Goal: Task Accomplishment & Management: Manage account settings

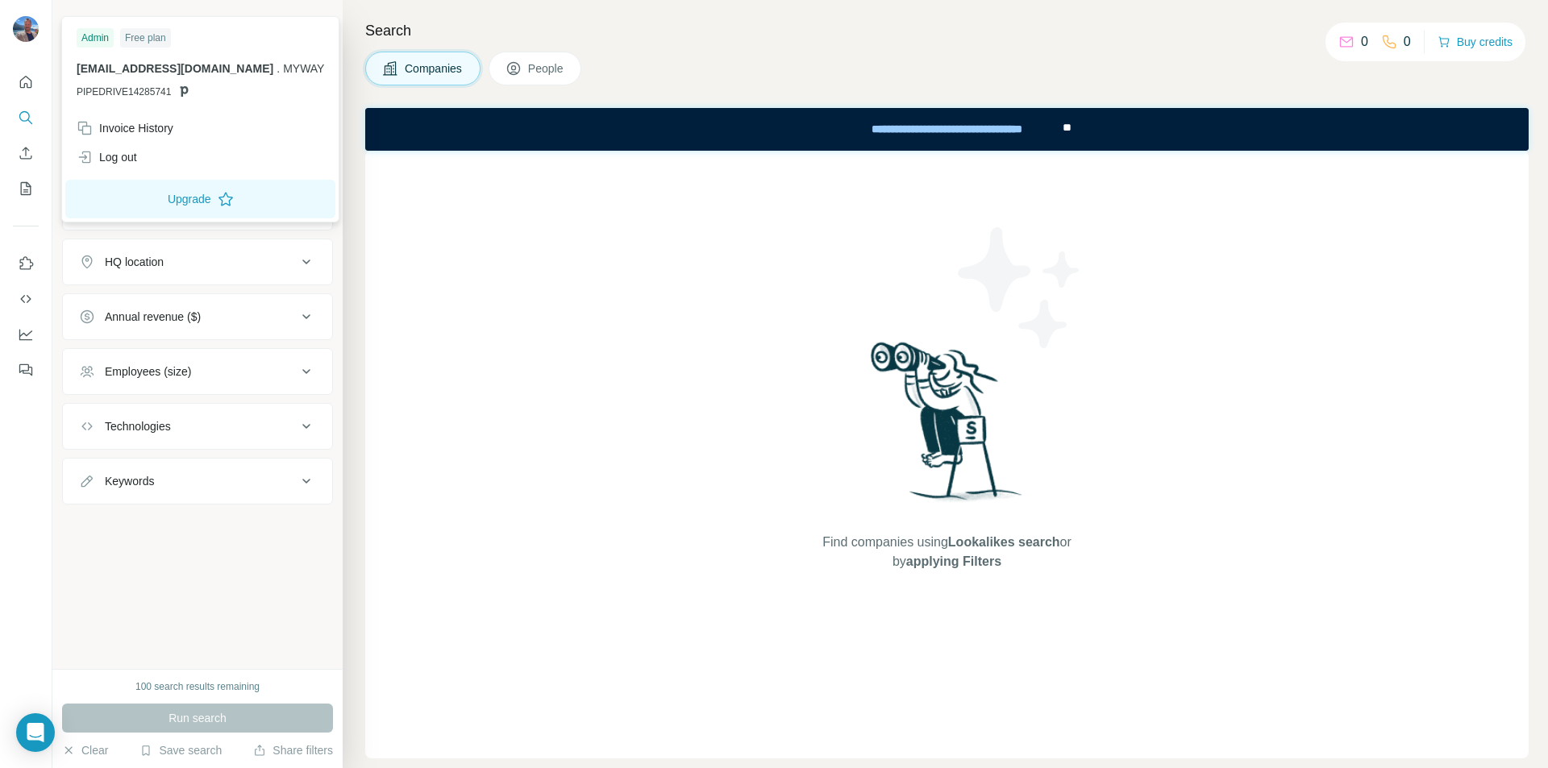
click at [24, 31] on img at bounding box center [26, 29] width 26 height 26
click at [35, 22] on img at bounding box center [26, 29] width 26 height 26
click at [512, 27] on h4 "Search" at bounding box center [947, 30] width 1164 height 23
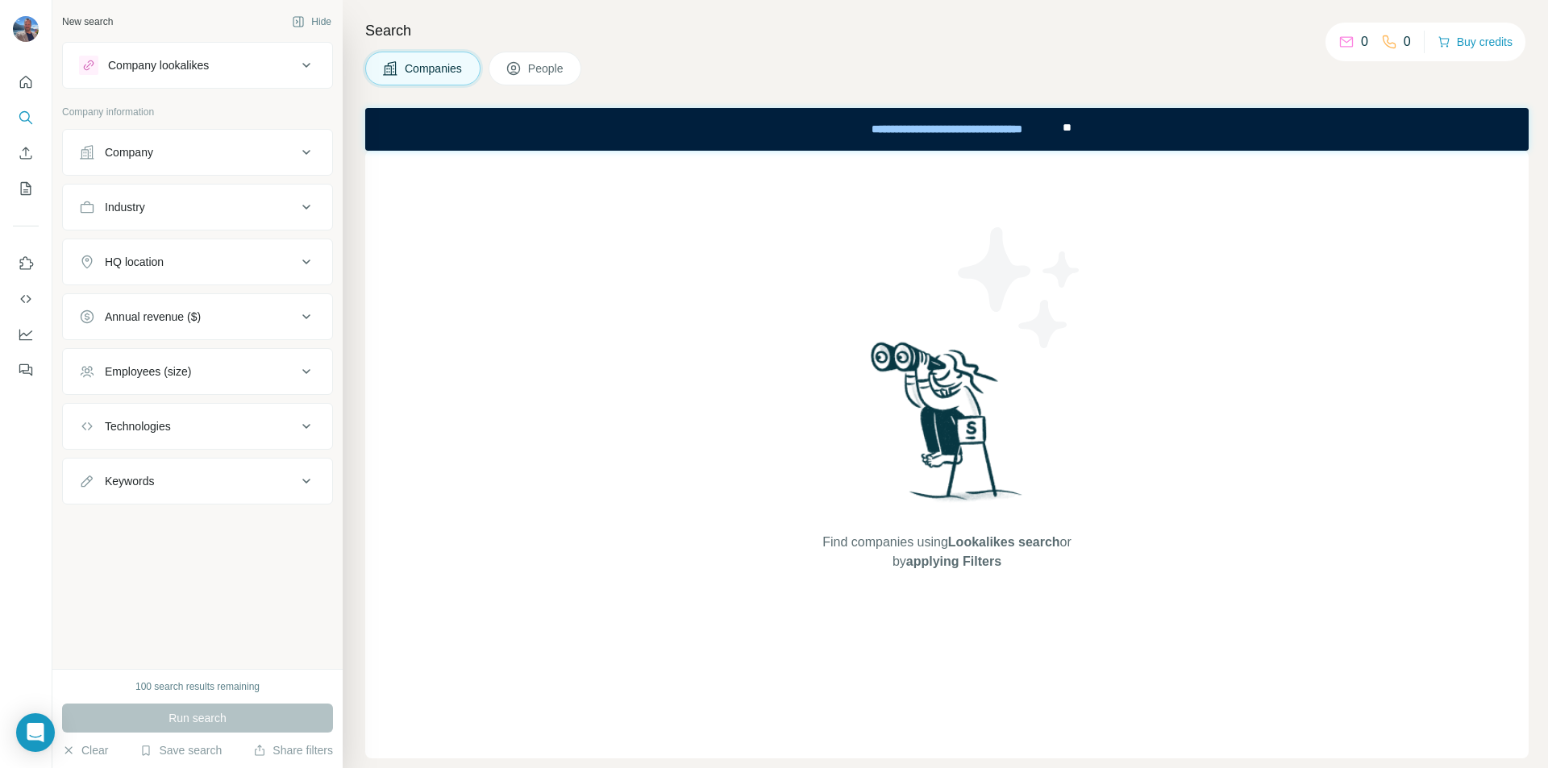
click at [271, 66] on div "Company lookalikes" at bounding box center [188, 65] width 218 height 19
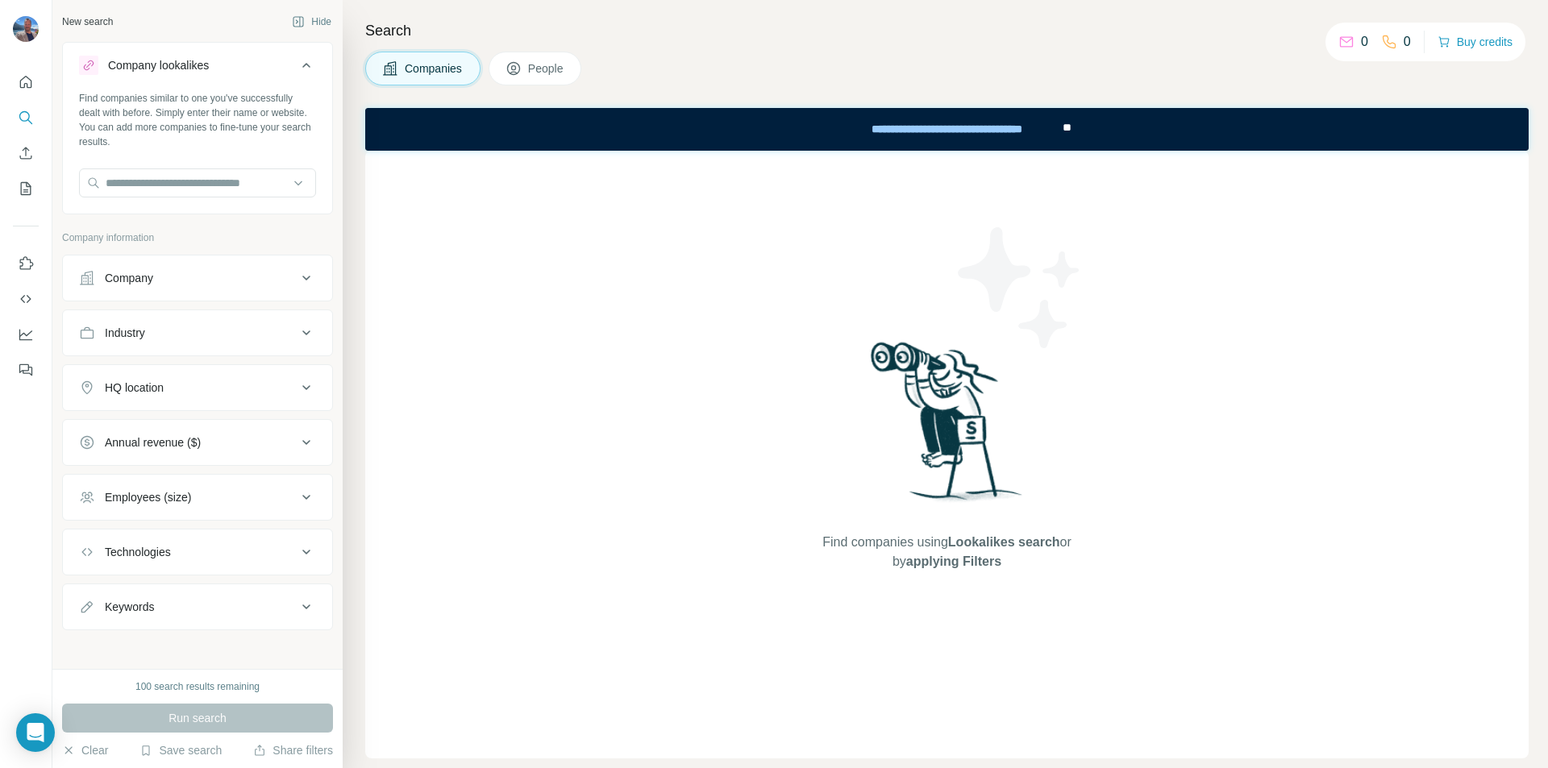
click at [298, 63] on icon at bounding box center [306, 65] width 19 height 19
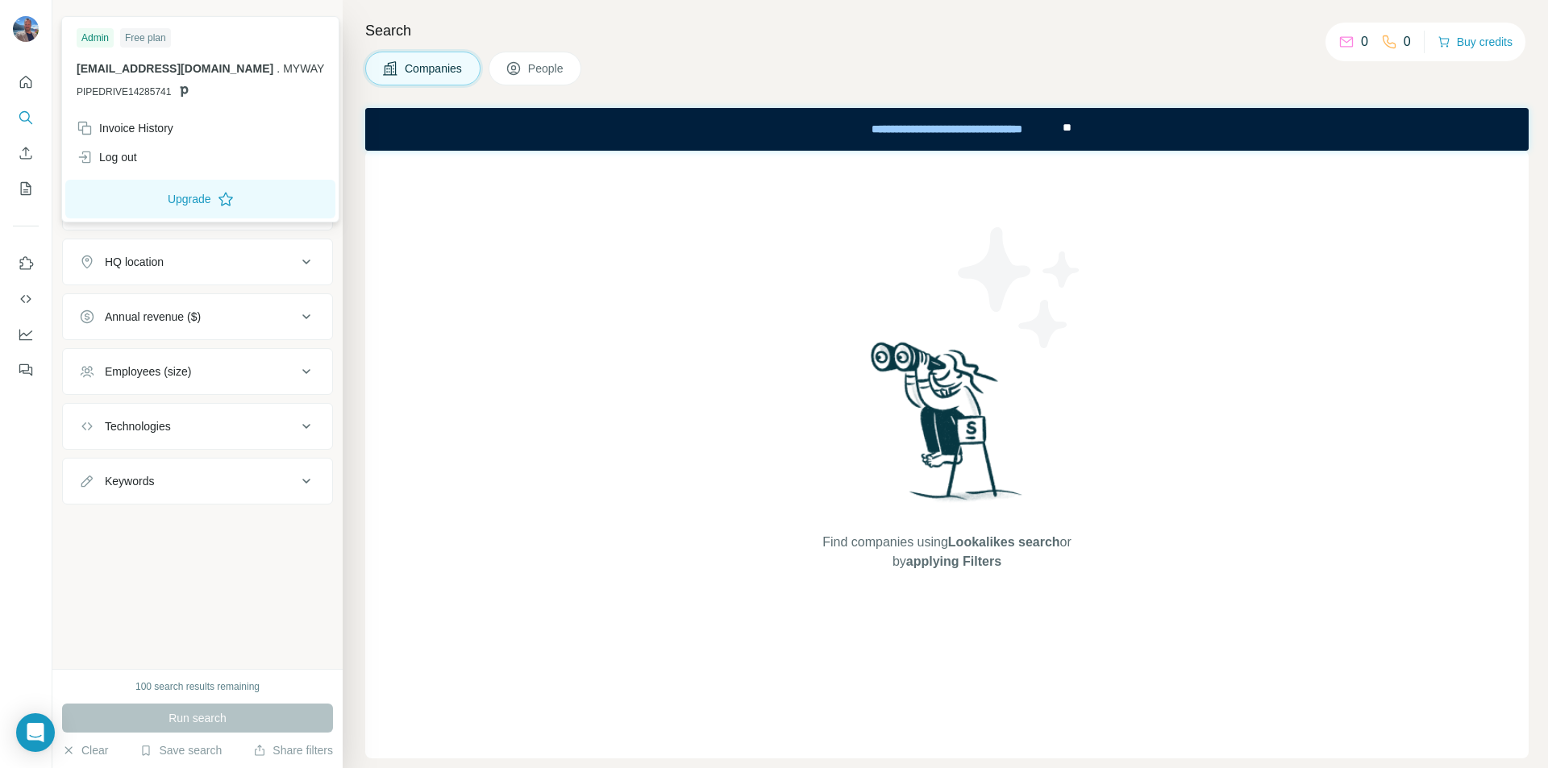
click at [26, 25] on img at bounding box center [26, 29] width 26 height 26
drag, startPoint x: 78, startPoint y: 70, endPoint x: 240, endPoint y: 74, distance: 162.1
click at [274, 71] on p "[EMAIL_ADDRESS][DOMAIN_NAME] . MYWAY" at bounding box center [201, 68] width 248 height 16
click at [77, 90] on div "Admin Free plan [EMAIL_ADDRESS][DOMAIN_NAME] . MYWAY PIPEDRIVE14285741" at bounding box center [200, 67] width 270 height 94
click at [23, 28] on img at bounding box center [26, 29] width 26 height 26
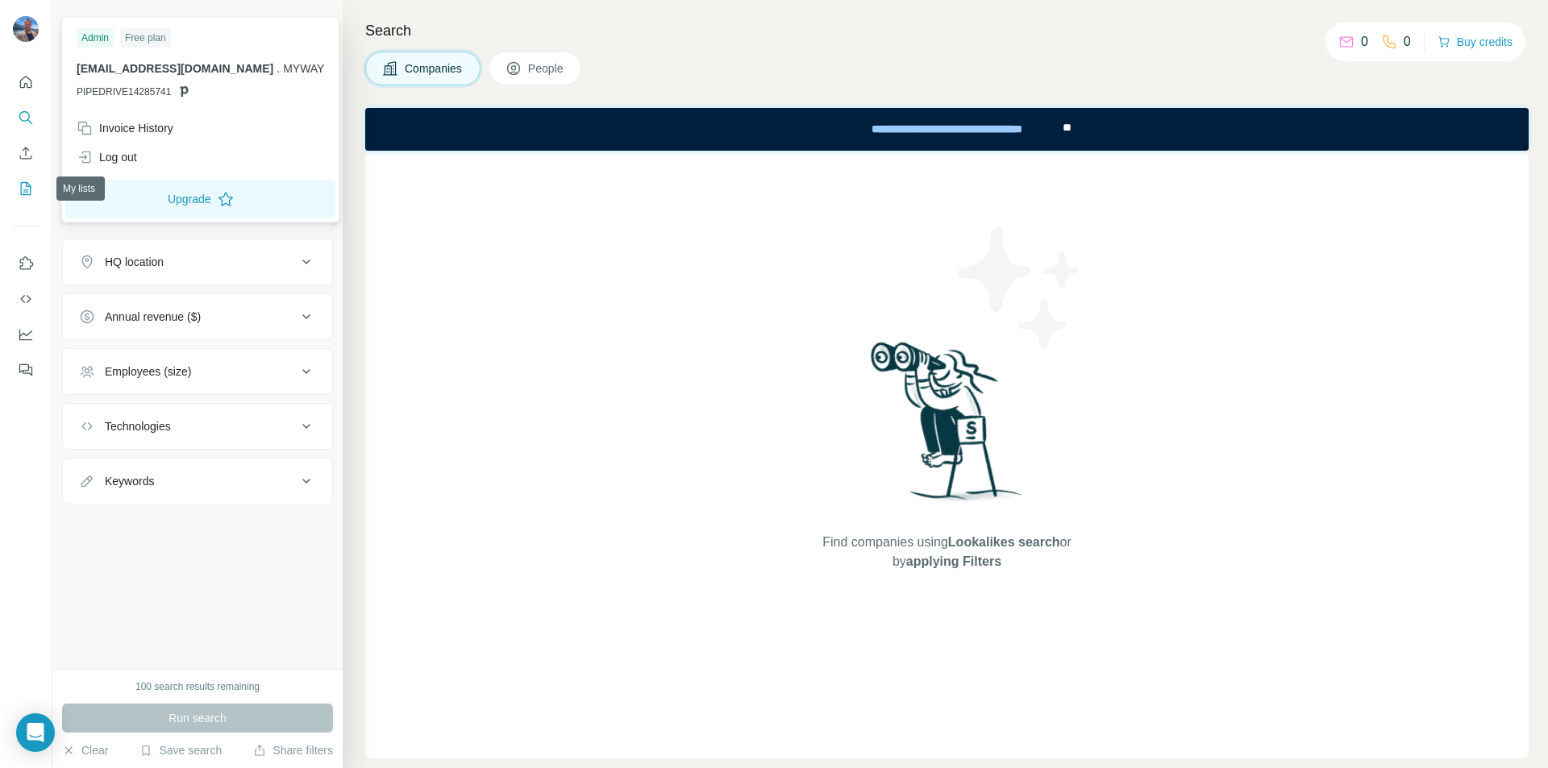
click at [20, 190] on icon "My lists" at bounding box center [26, 189] width 16 height 16
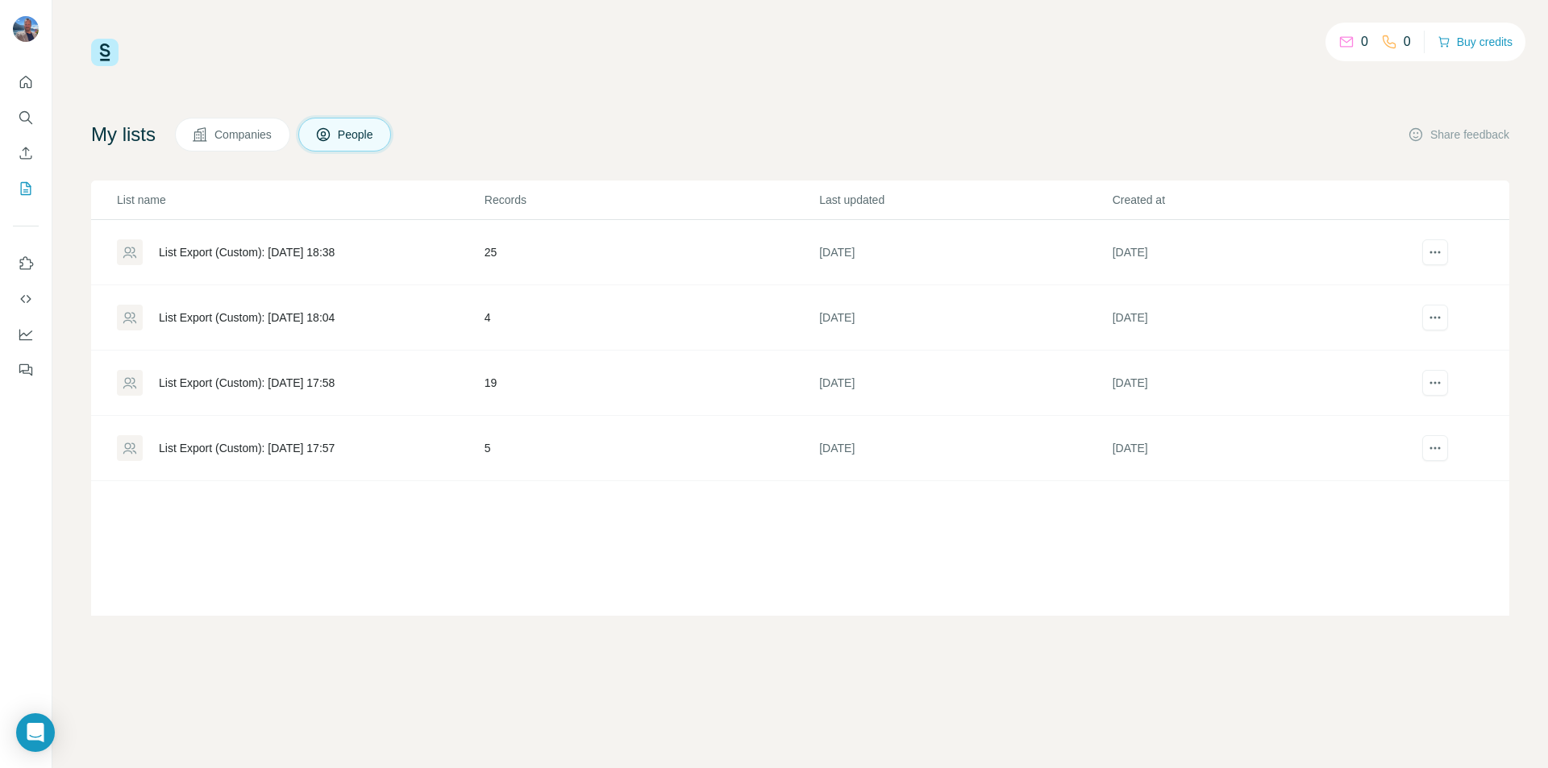
click at [315, 254] on div "List Export (Custom): [DATE] 18:38" at bounding box center [247, 252] width 176 height 16
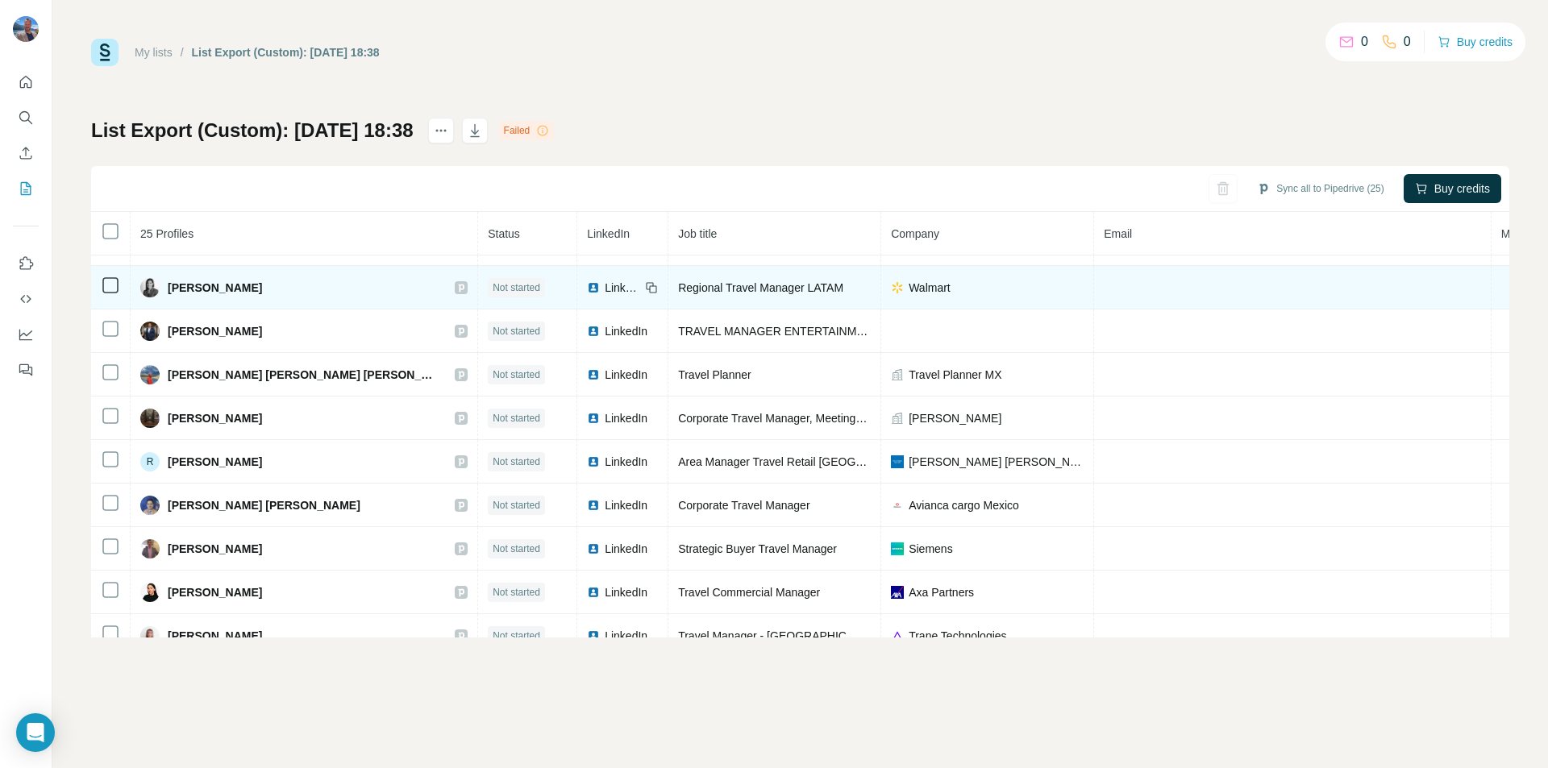
scroll to position [714, 0]
